Goal: Information Seeking & Learning: Understand process/instructions

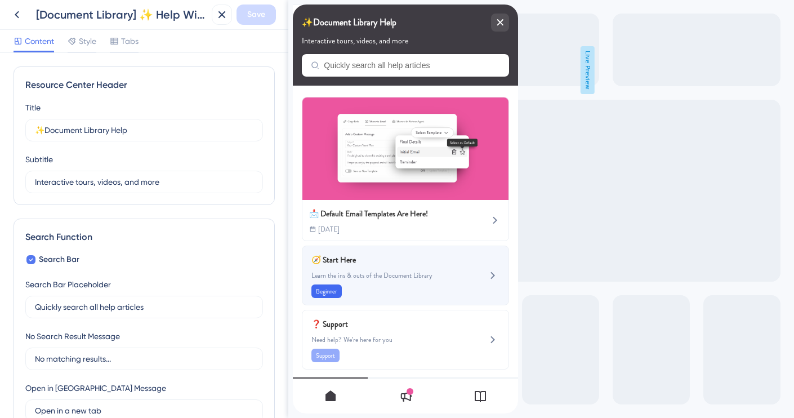
scroll to position [5, 0]
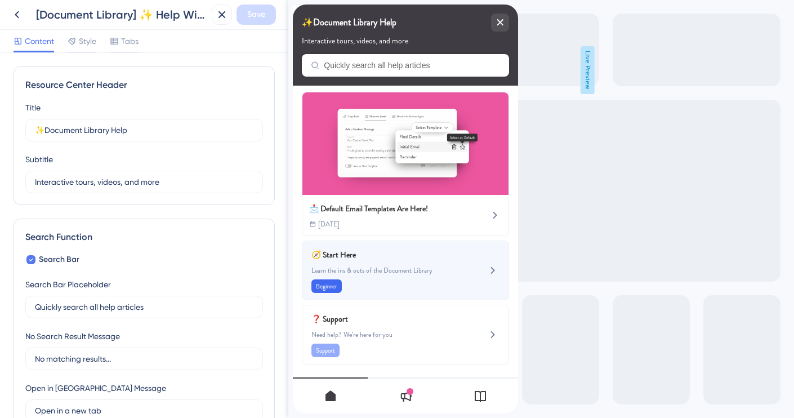
click at [420, 273] on span "Learn the ins & outs of the Document Library" at bounding box center [386, 270] width 150 height 9
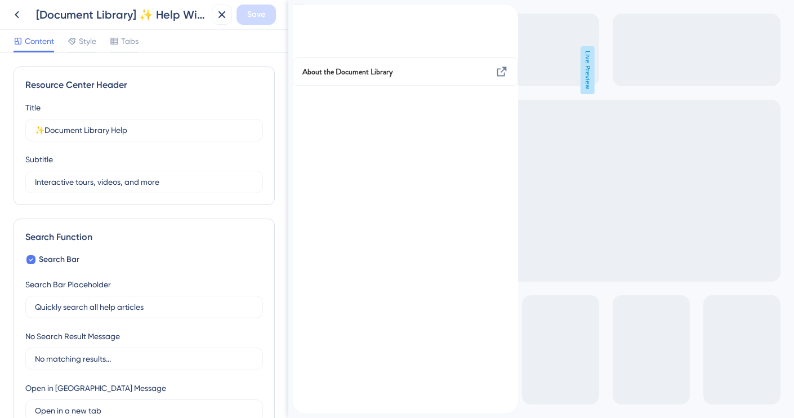
scroll to position [0, 0]
click at [307, 13] on div "Start Here" at bounding box center [405, 31] width 225 height 53
click at [302, 14] on icon "back to header" at bounding box center [297, 9] width 9 height 9
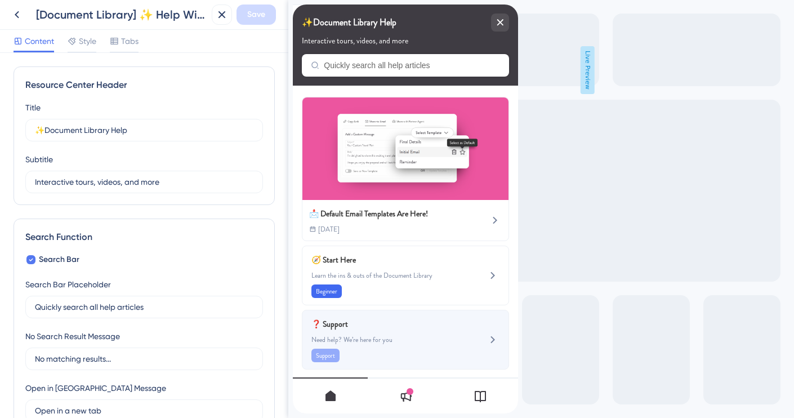
scroll to position [5, 0]
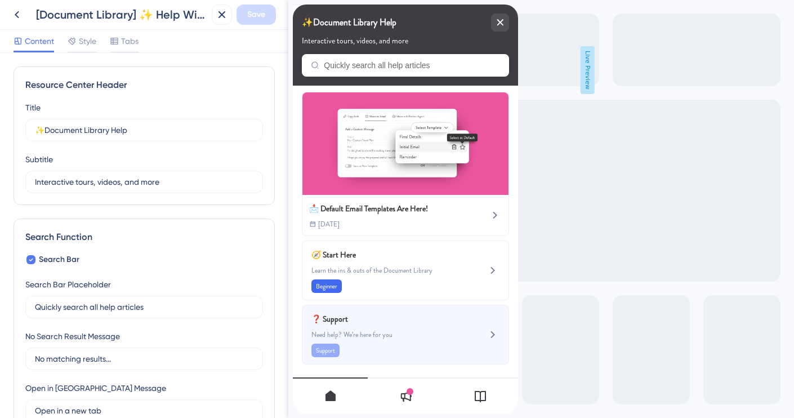
click at [362, 326] on div "❓ Support Need help? We’re here for you Support" at bounding box center [386, 334] width 150 height 45
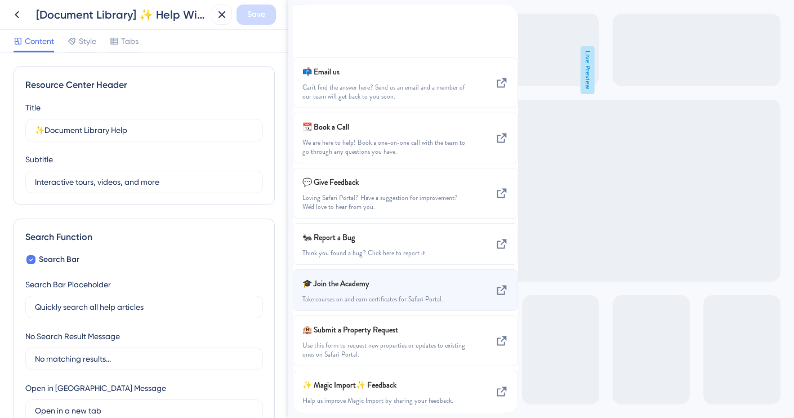
scroll to position [0, 0]
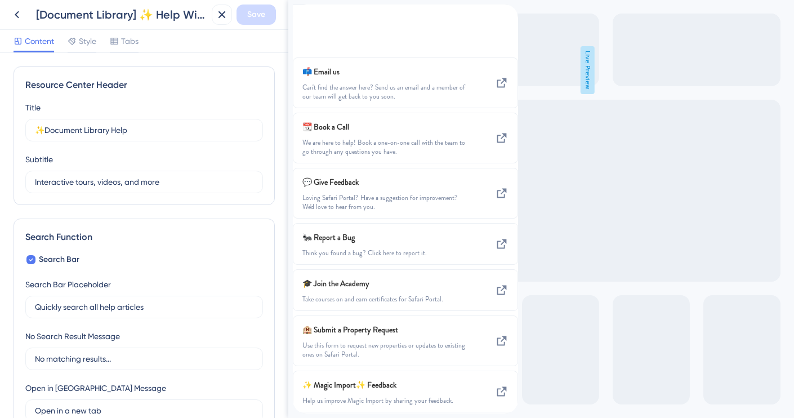
click at [305, 24] on icon "close resource center" at bounding box center [302, 26] width 6 height 6
